Goal: Task Accomplishment & Management: Manage account settings

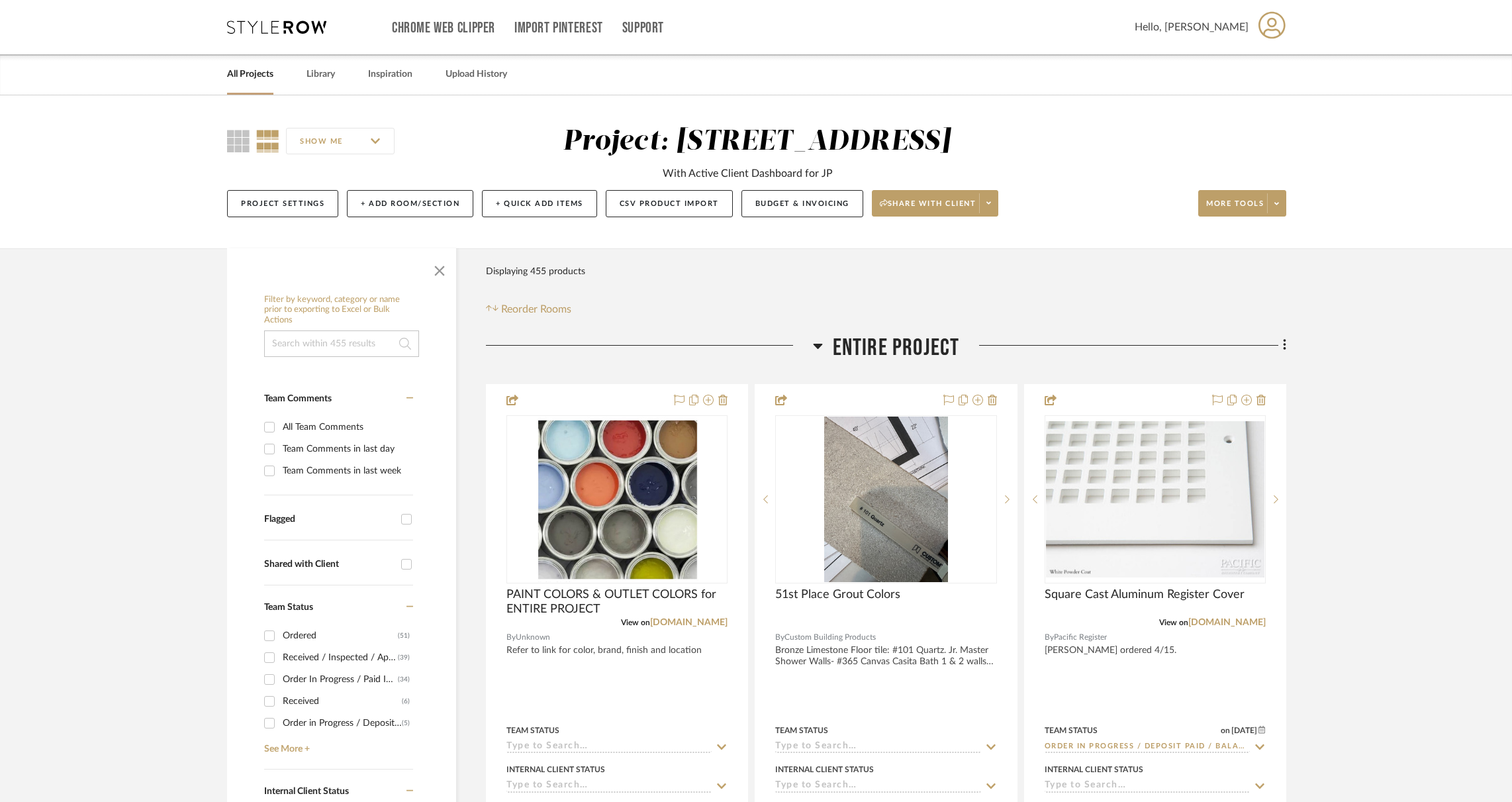
click at [1252, 24] on div "Hello, Erin" at bounding box center [1211, 27] width 152 height 42
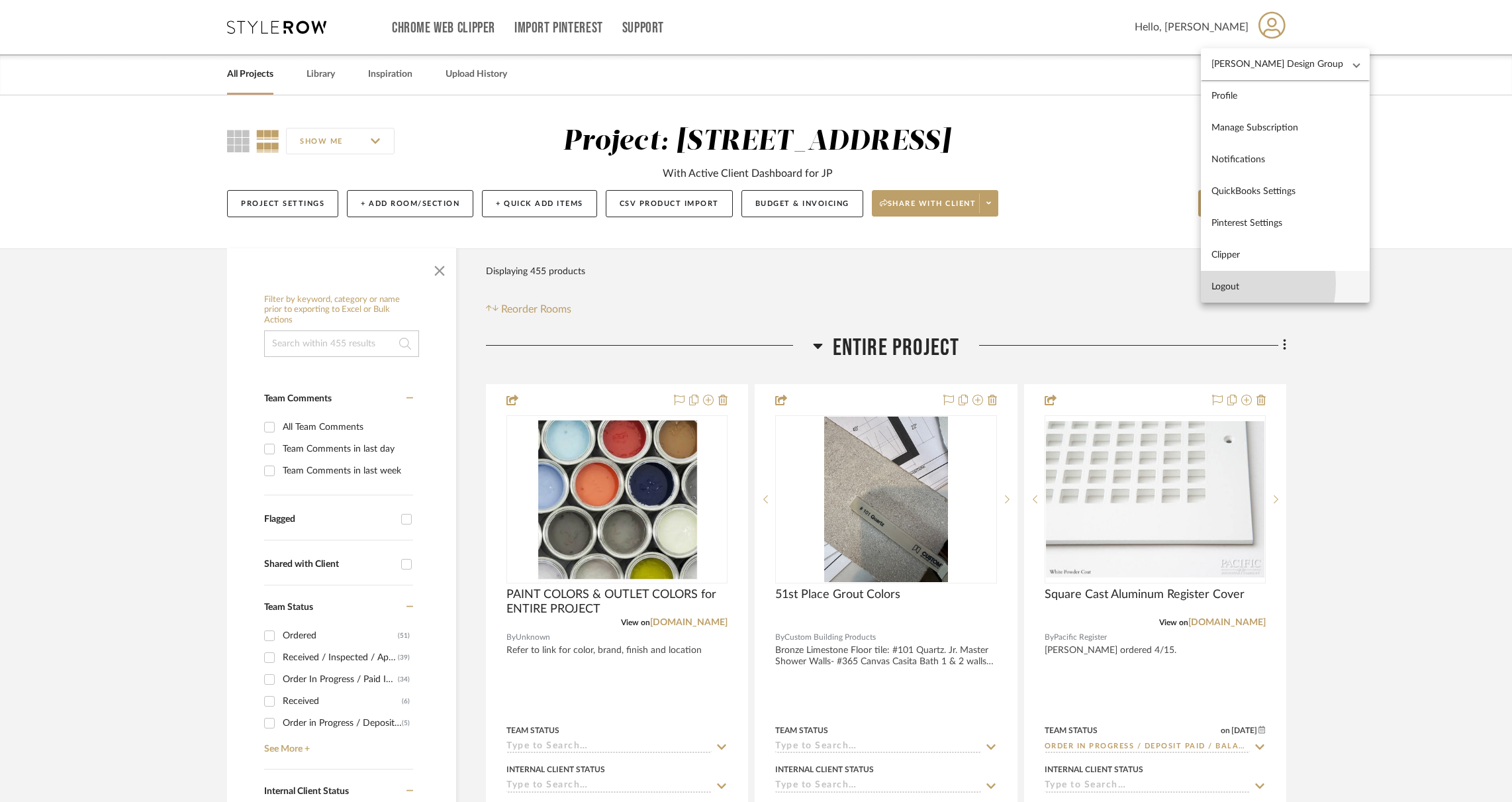
click at [1228, 283] on span "Logout" at bounding box center [1285, 287] width 148 height 11
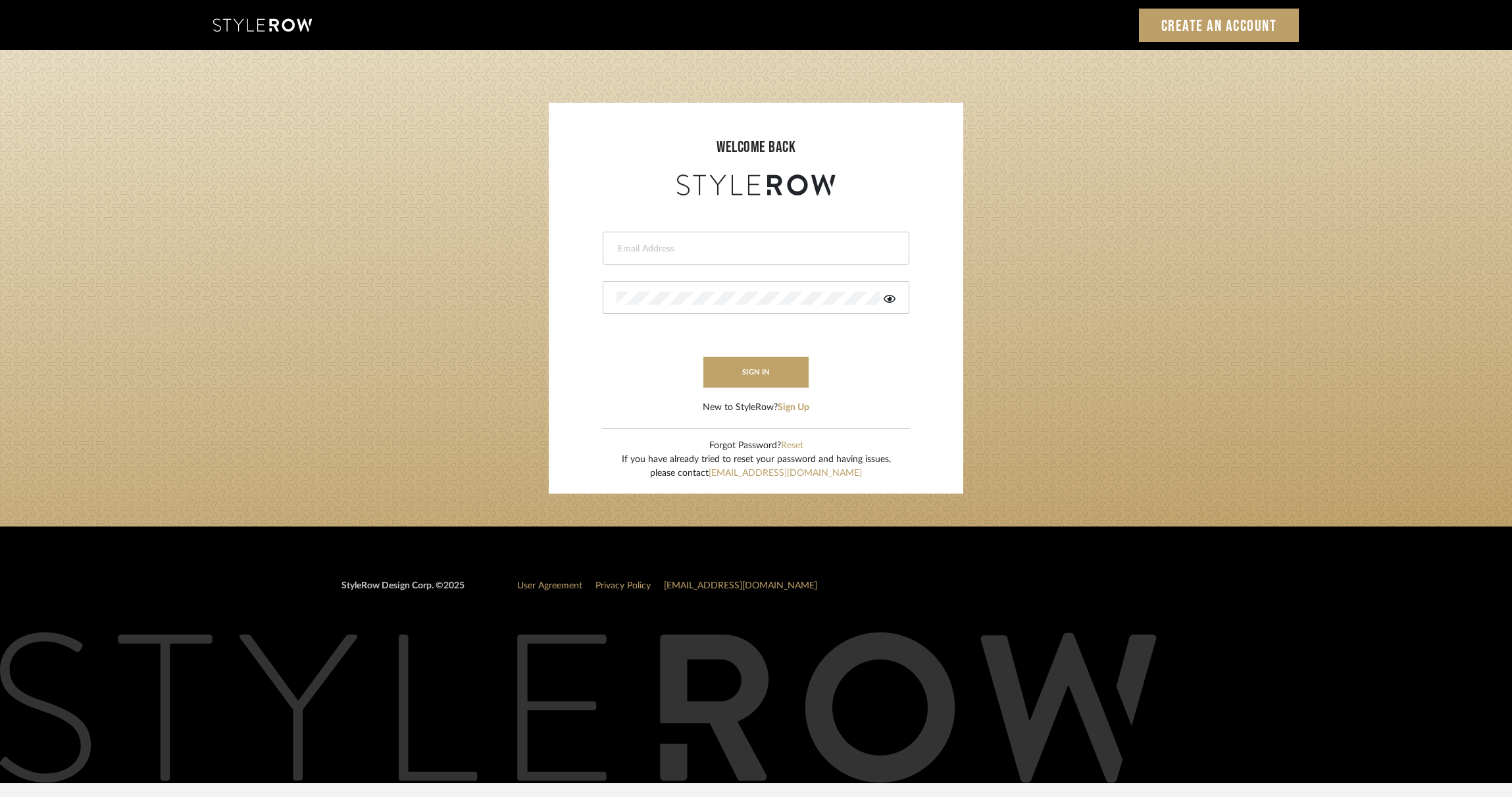
click at [655, 246] on input "email" at bounding box center [755, 248] width 276 height 13
paste input "[EMAIL_ADDRESS][DOMAIN_NAME]"
type input "[EMAIL_ADDRESS][DOMAIN_NAME]"
click at [763, 369] on button "sign in" at bounding box center [756, 372] width 106 height 31
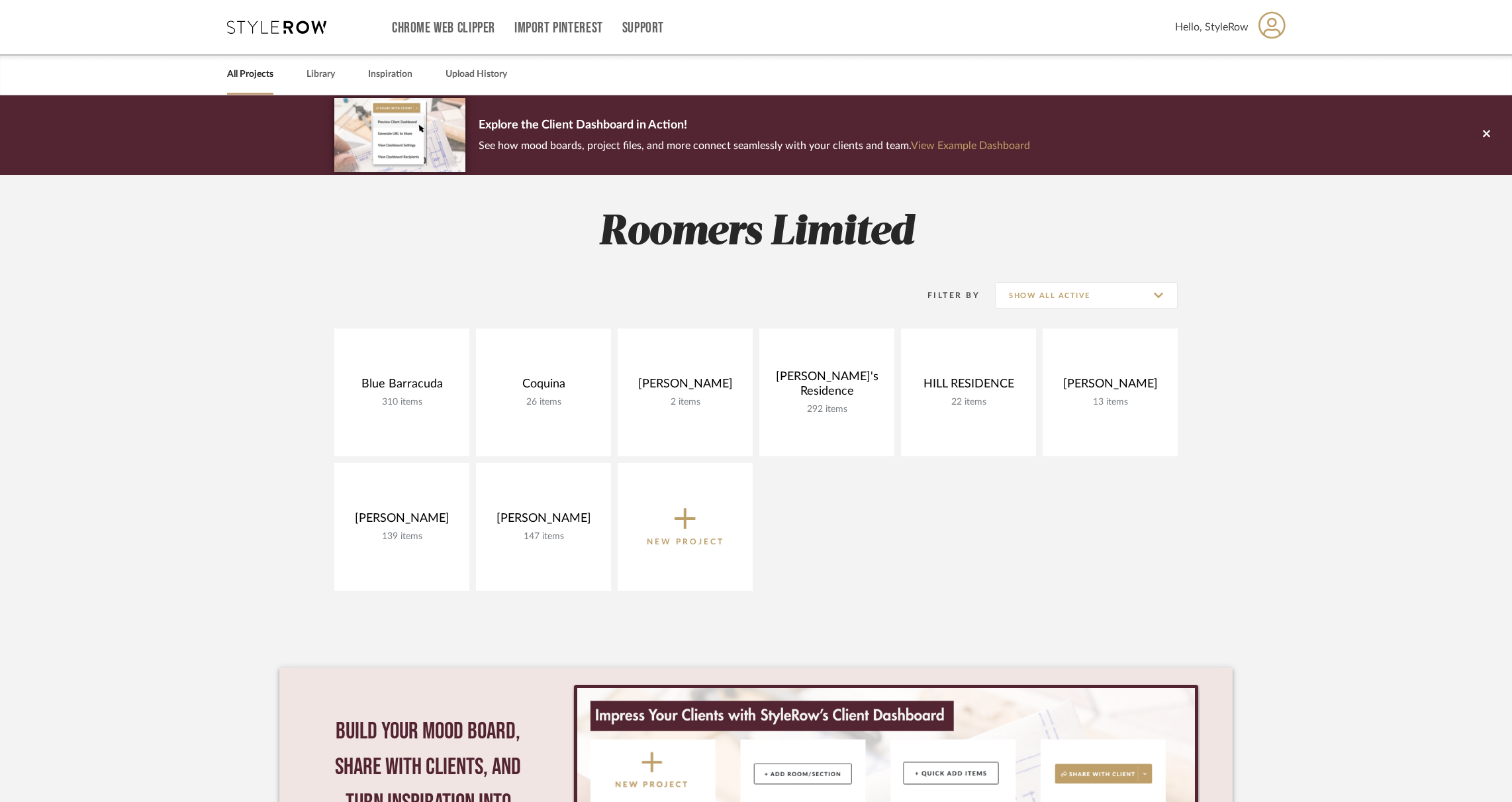
click at [1279, 27] on icon at bounding box center [1272, 25] width 27 height 28
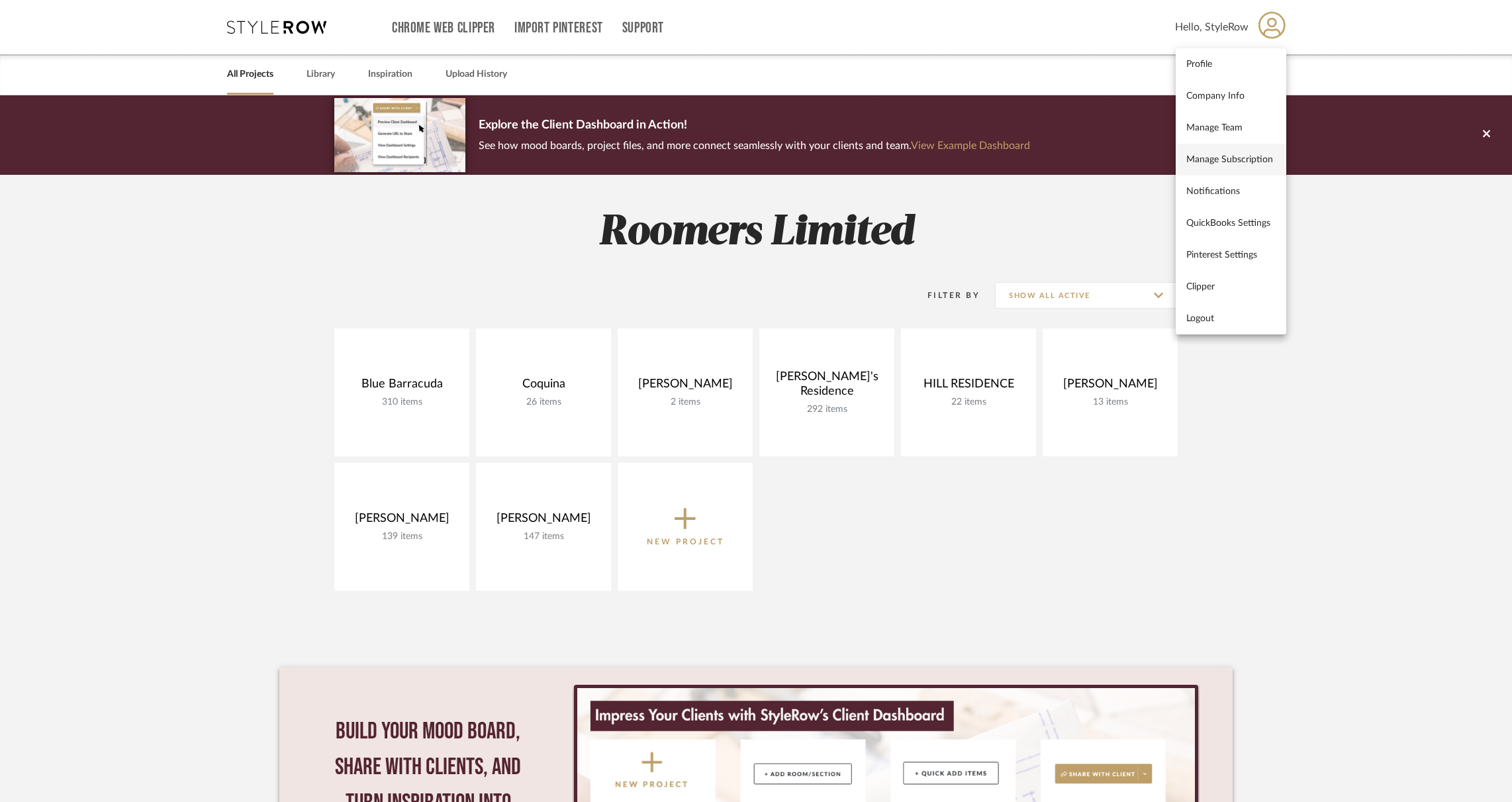
click at [1227, 158] on span "Manage Subscription" at bounding box center [1231, 159] width 90 height 11
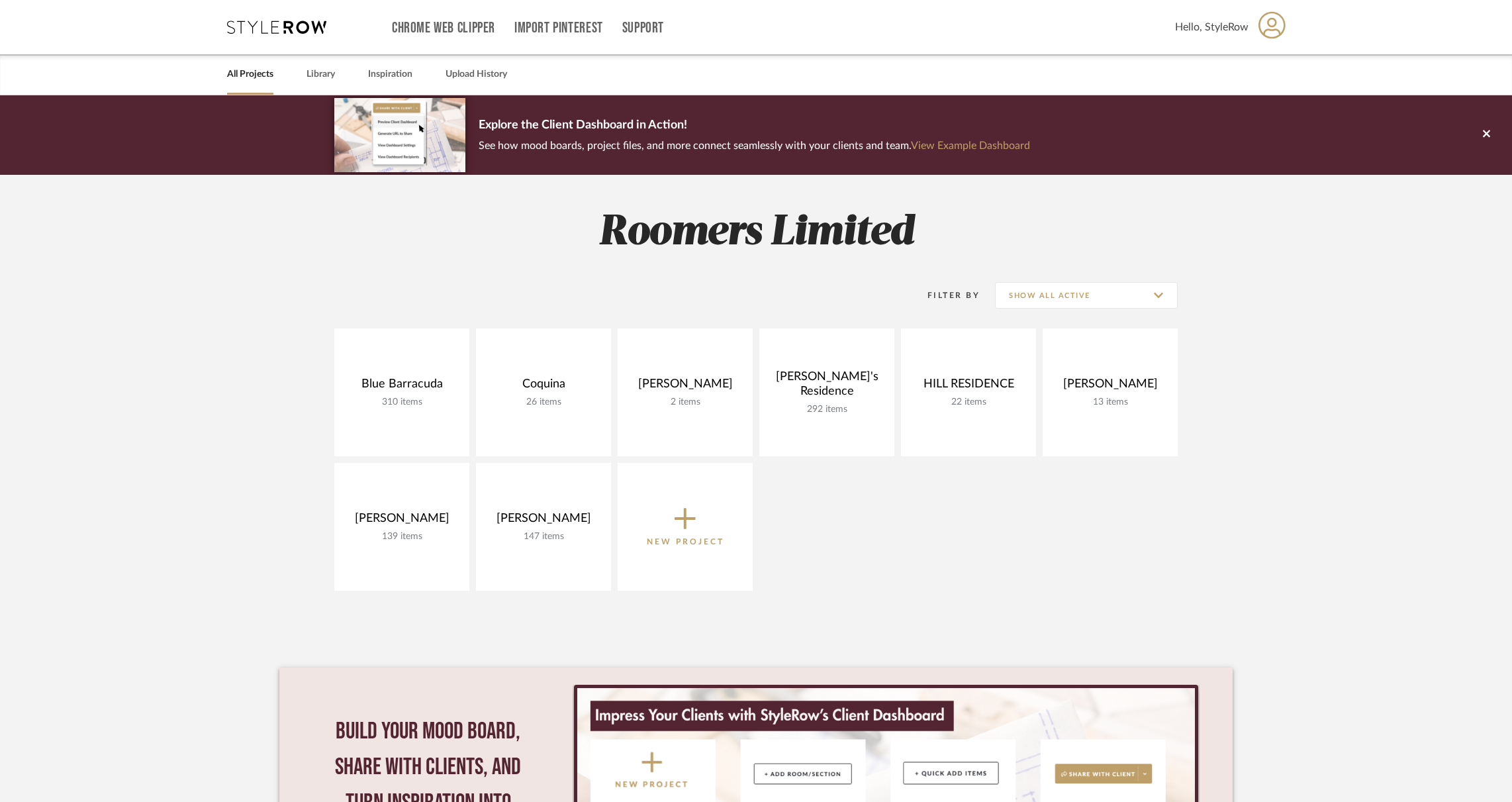
click at [1268, 27] on icon at bounding box center [1272, 24] width 27 height 27
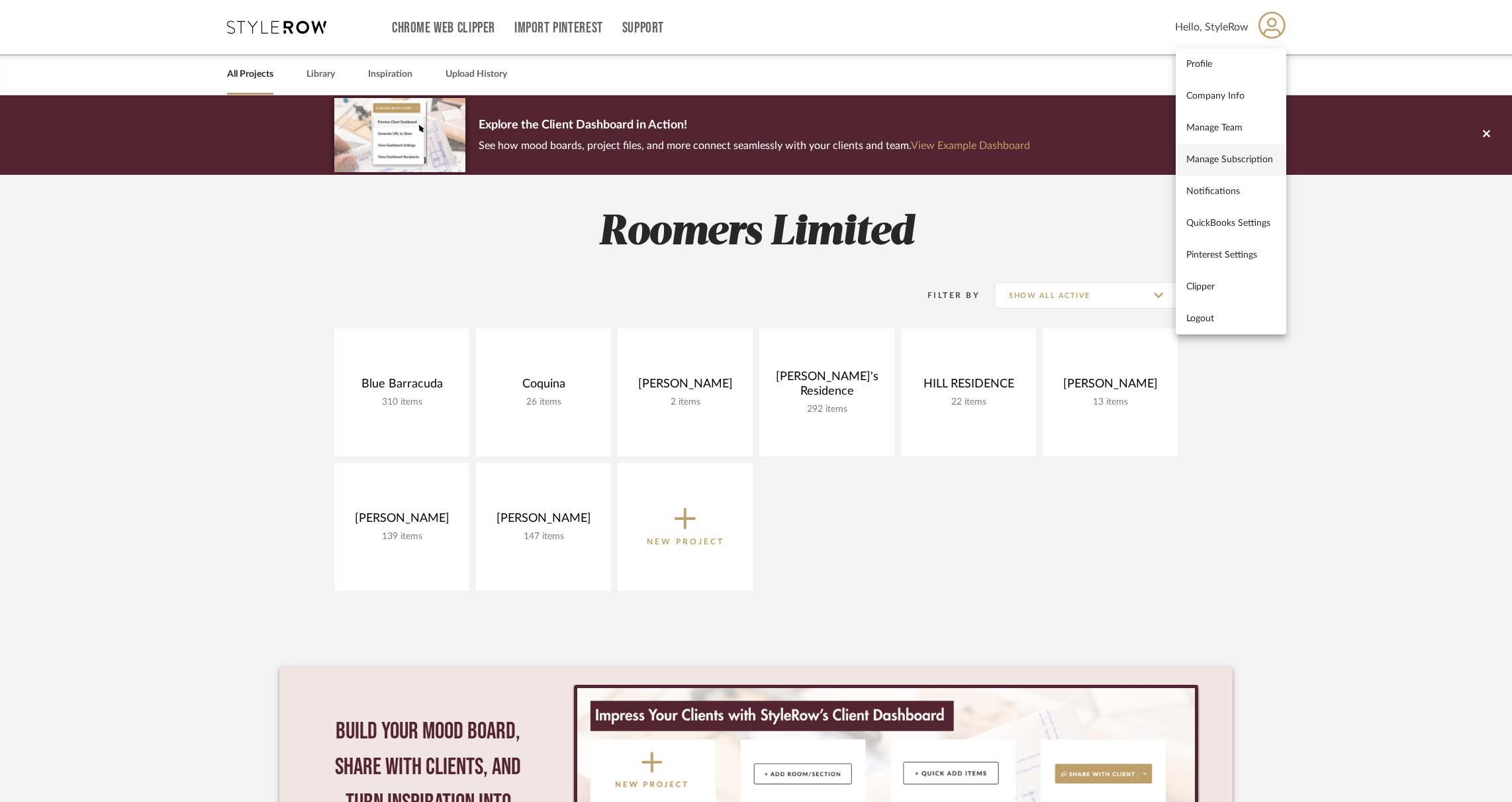
click at [1221, 157] on span "Manage Subscription" at bounding box center [1231, 159] width 90 height 11
